Goal: Task Accomplishment & Management: Manage account settings

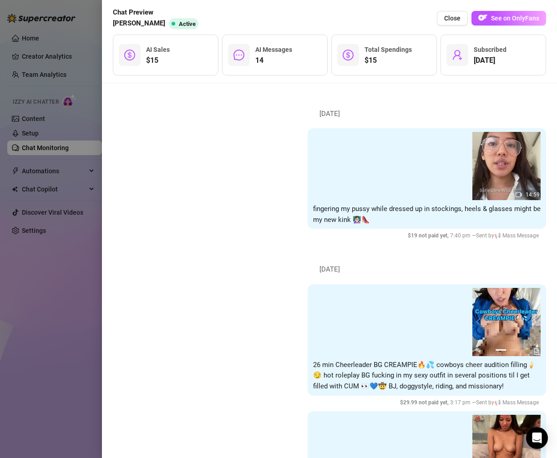
click at [30, 150] on div at bounding box center [278, 229] width 557 height 458
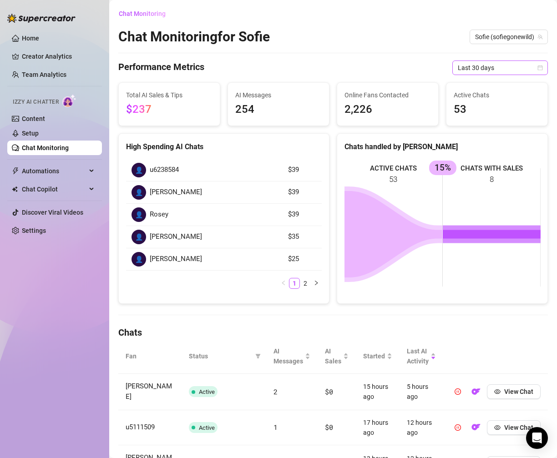
click at [481, 66] on span "Last 30 days" at bounding box center [500, 68] width 85 height 14
click at [484, 75] on div "Chat Monitoring Chat Monitoring for [PERSON_NAME] (sofiegonewild) Performance M…" at bounding box center [333, 384] width 430 height 757
click at [484, 79] on div "Chat Monitoring Chat Monitoring for [PERSON_NAME] (sofiegonewild) Performance M…" at bounding box center [333, 384] width 430 height 757
click at [484, 57] on div "Chat Monitoring Chat Monitoring for [PERSON_NAME] (sofiegonewild) Performance M…" at bounding box center [333, 384] width 430 height 757
click at [481, 66] on span "Last 30 days" at bounding box center [500, 68] width 85 height 14
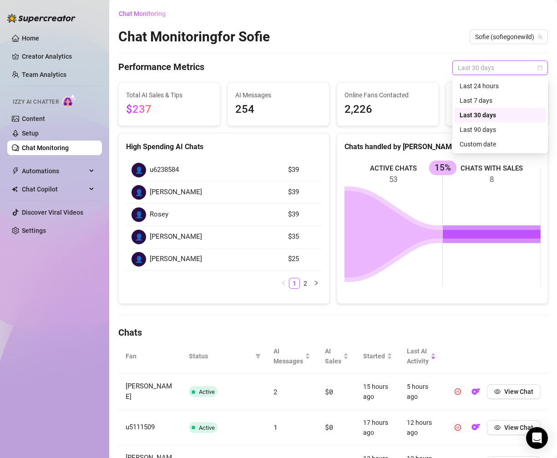
click at [473, 108] on div "Last 30 days" at bounding box center [500, 115] width 92 height 15
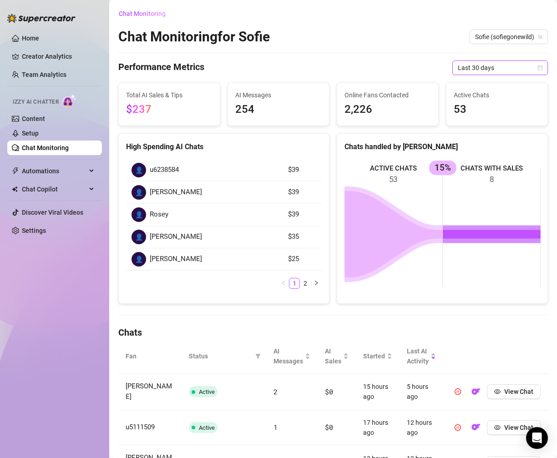
click at [482, 65] on span "Last 30 days" at bounding box center [500, 68] width 85 height 14
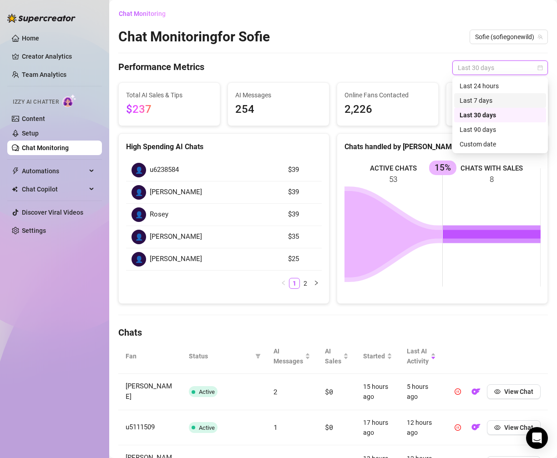
click at [476, 98] on div "Last 7 days" at bounding box center [500, 101] width 81 height 10
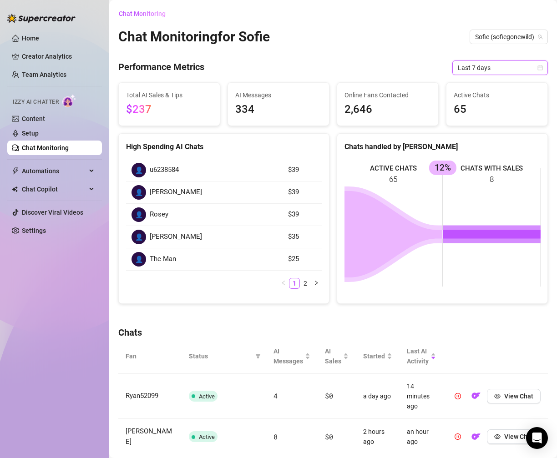
click at [480, 70] on span "Last 7 days" at bounding box center [500, 68] width 85 height 14
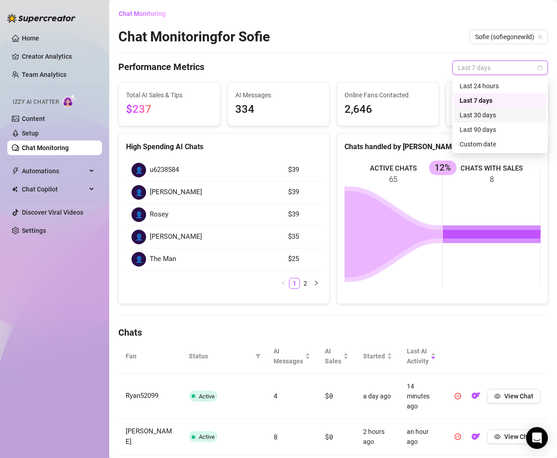
click at [468, 117] on div "Last 30 days" at bounding box center [500, 115] width 81 height 10
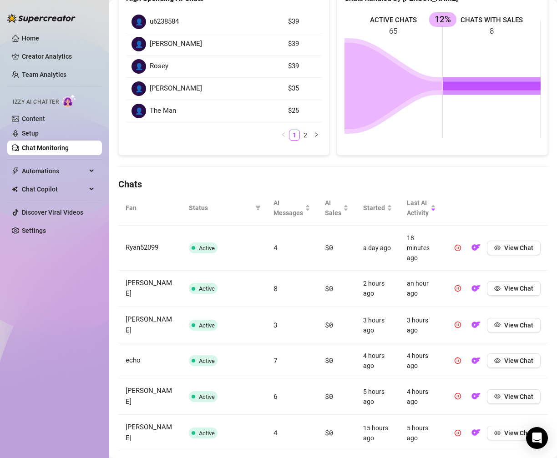
scroll to position [167, 0]
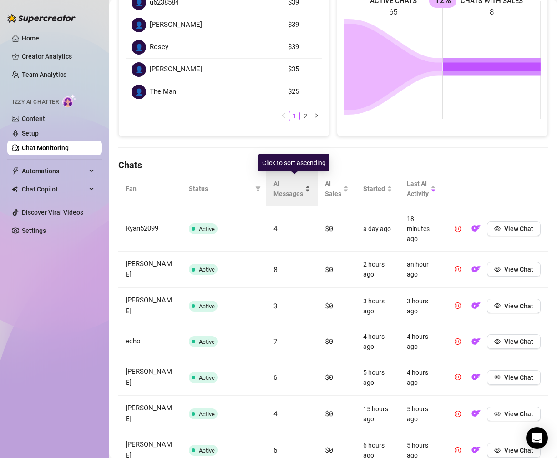
click at [295, 195] on span "AI Messages" at bounding box center [288, 189] width 30 height 20
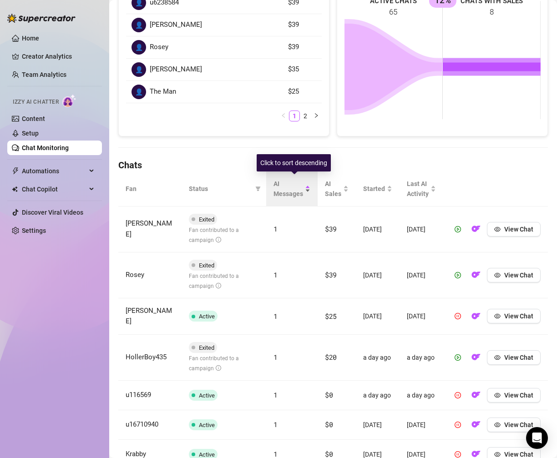
click at [295, 195] on span "AI Messages" at bounding box center [288, 189] width 30 height 20
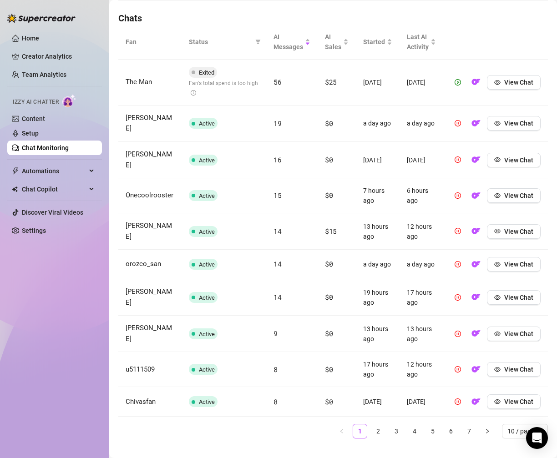
scroll to position [315, 0]
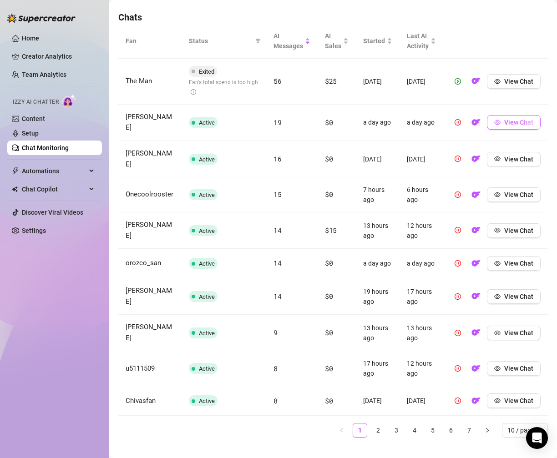
click at [510, 115] on button "View Chat" at bounding box center [514, 122] width 54 height 15
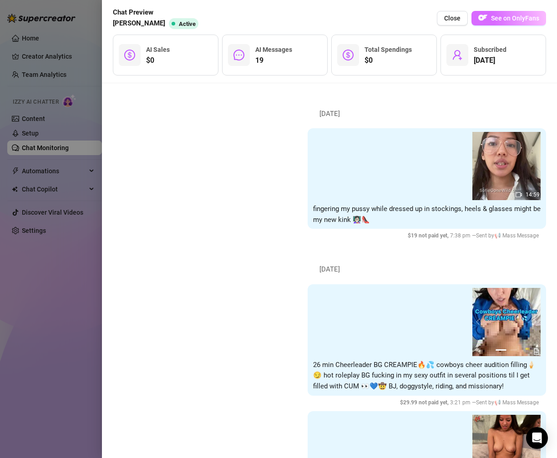
click at [491, 15] on button "See on OnlyFans" at bounding box center [508, 18] width 75 height 15
click at [72, 124] on div at bounding box center [278, 229] width 557 height 458
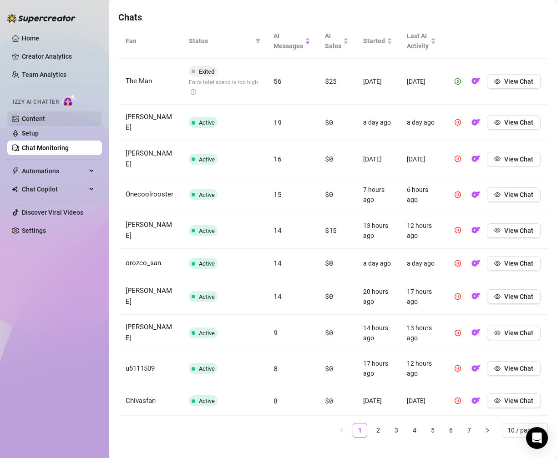
click at [45, 122] on link "Content" at bounding box center [33, 118] width 23 height 7
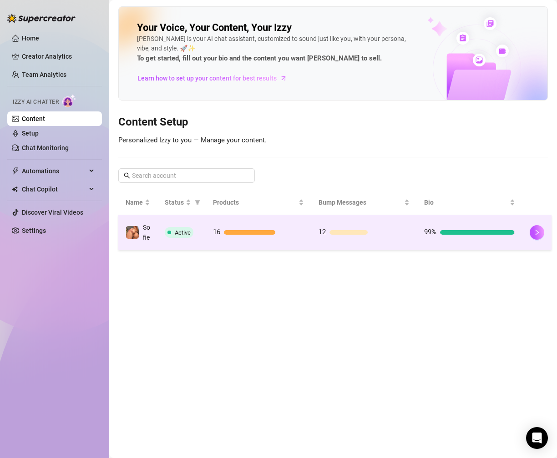
click at [343, 231] on div "12" at bounding box center [364, 232] width 91 height 11
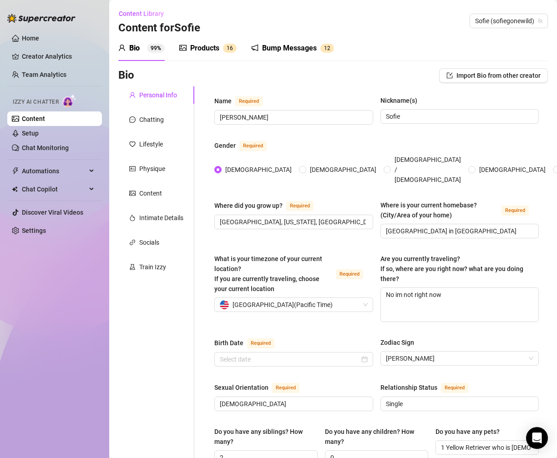
type input "[DATE]"
click at [263, 51] on div "Bump Messages" at bounding box center [289, 48] width 55 height 11
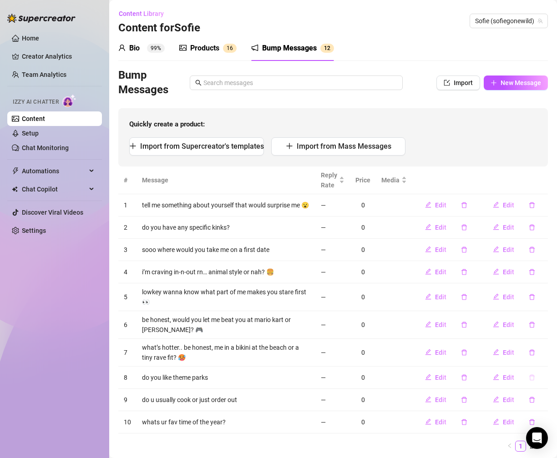
click at [534, 377] on icon "delete" at bounding box center [532, 378] width 6 height 6
click at [546, 354] on span "Yes" at bounding box center [541, 352] width 11 height 7
click at [196, 47] on div "Products" at bounding box center [204, 48] width 29 height 11
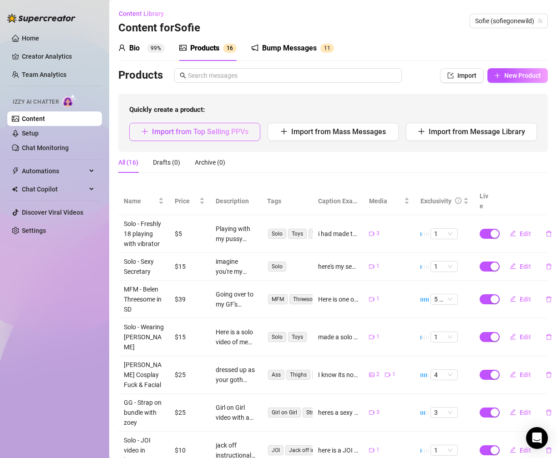
click at [233, 125] on button "Import from Top Selling PPVs" at bounding box center [194, 132] width 131 height 18
type textarea "Type your message here..."
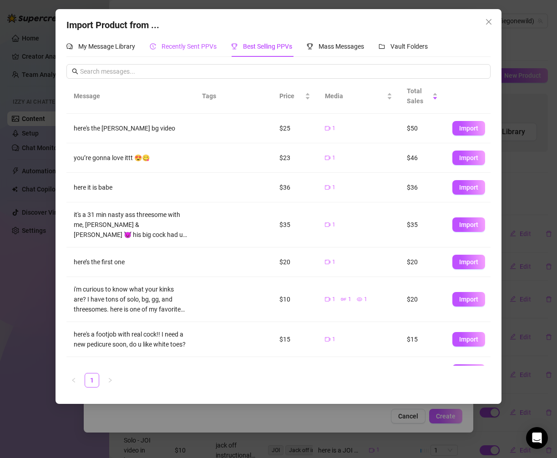
click at [203, 44] on span "Recently Sent PPVs" at bounding box center [189, 46] width 55 height 7
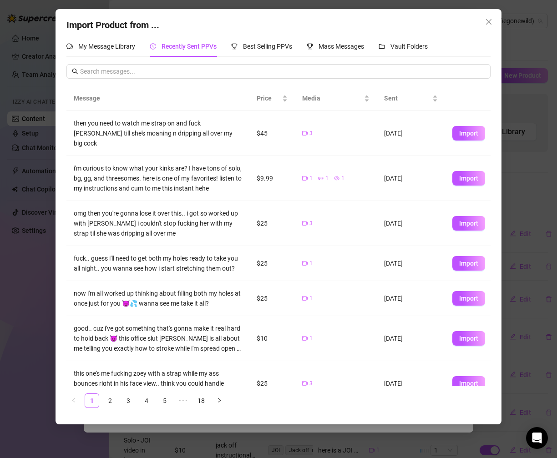
click at [149, 373] on div "this one's me fucking zoey with a strap while my ass bounces right in his face …" at bounding box center [158, 384] width 168 height 30
click at [171, 378] on div "this one's me fucking zoey with a strap while my ass bounces right in his face …" at bounding box center [158, 384] width 168 height 30
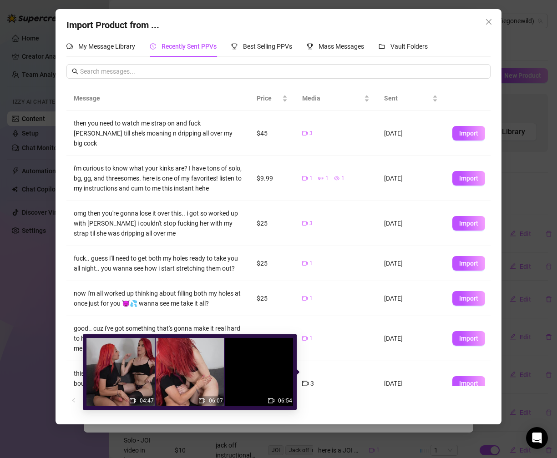
click at [310, 379] on span "3" at bounding box center [312, 384] width 4 height 10
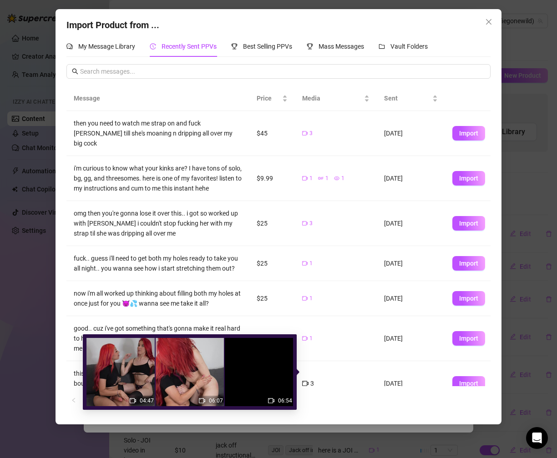
click at [309, 379] on div "3" at bounding box center [308, 384] width 12 height 10
click at [308, 380] on icon "video-camera" at bounding box center [305, 383] width 6 height 6
click at [305, 380] on icon "video-camera" at bounding box center [305, 383] width 6 height 6
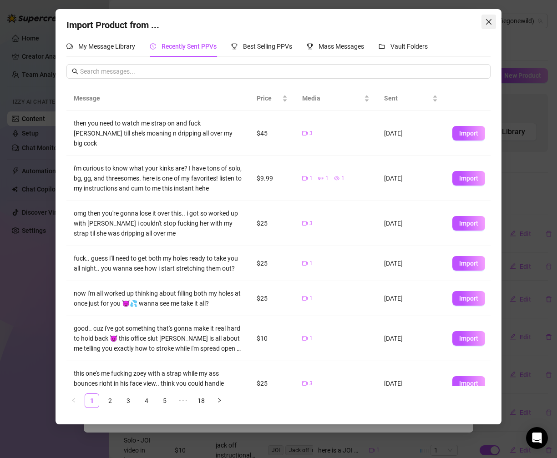
click at [487, 22] on icon "close" at bounding box center [488, 21] width 7 height 7
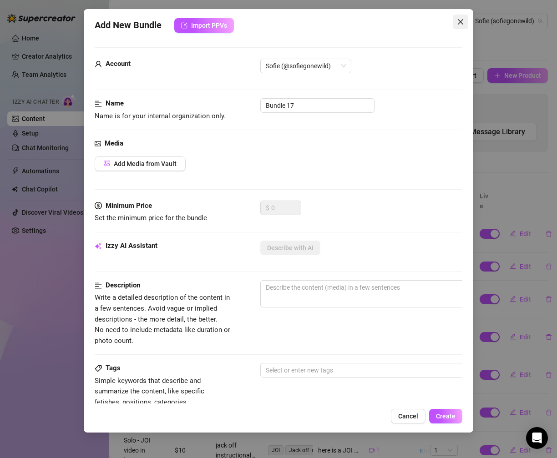
click at [463, 20] on icon "close" at bounding box center [460, 21] width 5 height 5
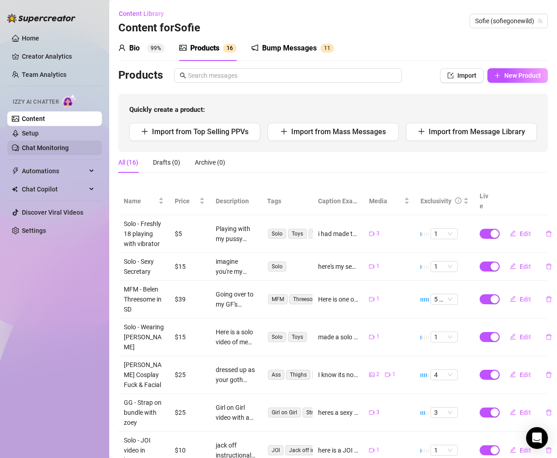
click at [68, 144] on link "Chat Monitoring" at bounding box center [45, 147] width 47 height 7
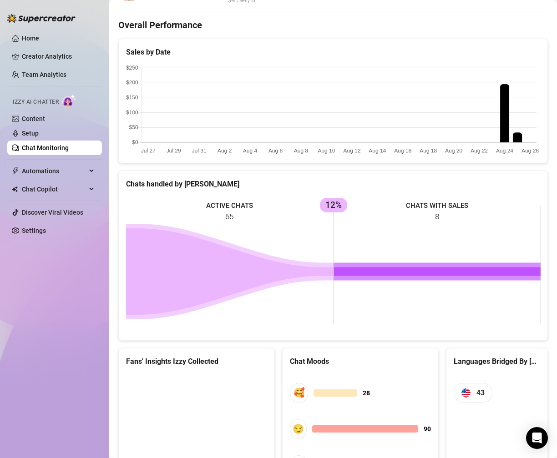
scroll to position [317, 0]
